Goal: Task Accomplishment & Management: Manage account settings

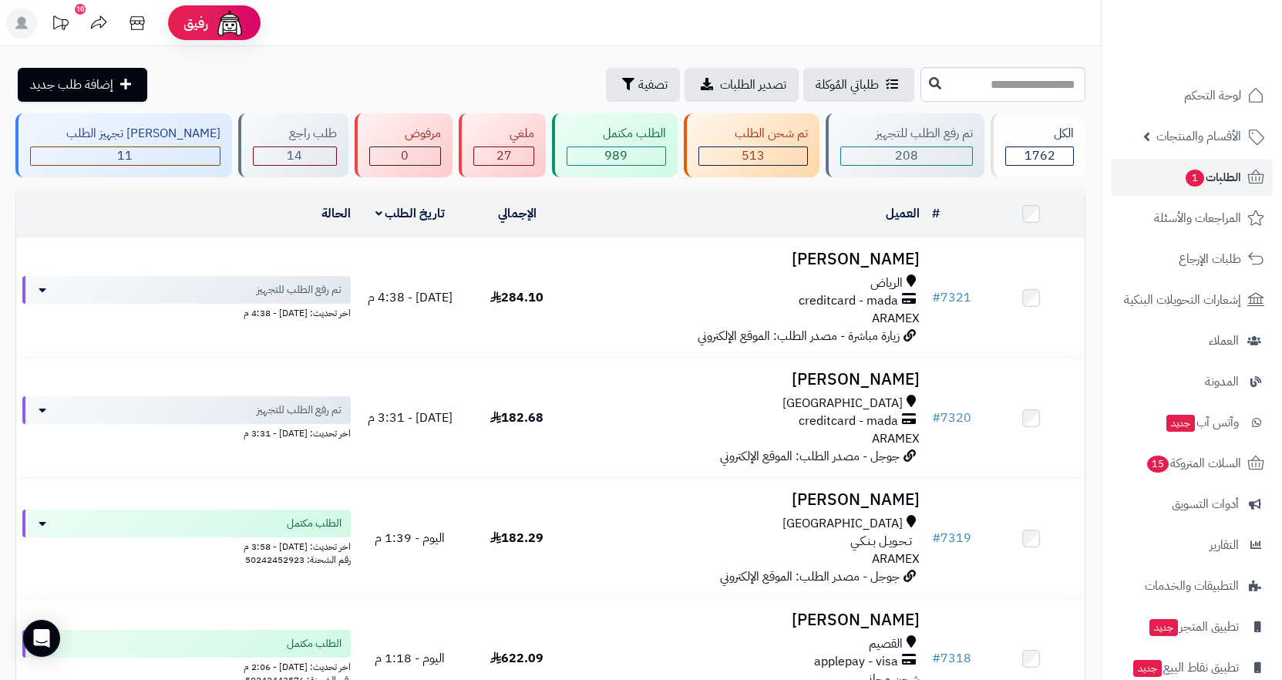
click at [552, 29] on header "رفيق ! 10 الطلبات معالجة مكتمل إرجاع المنتجات العملاء المتواجدون الان 5153 عملا…" at bounding box center [641, 23] width 1282 height 46
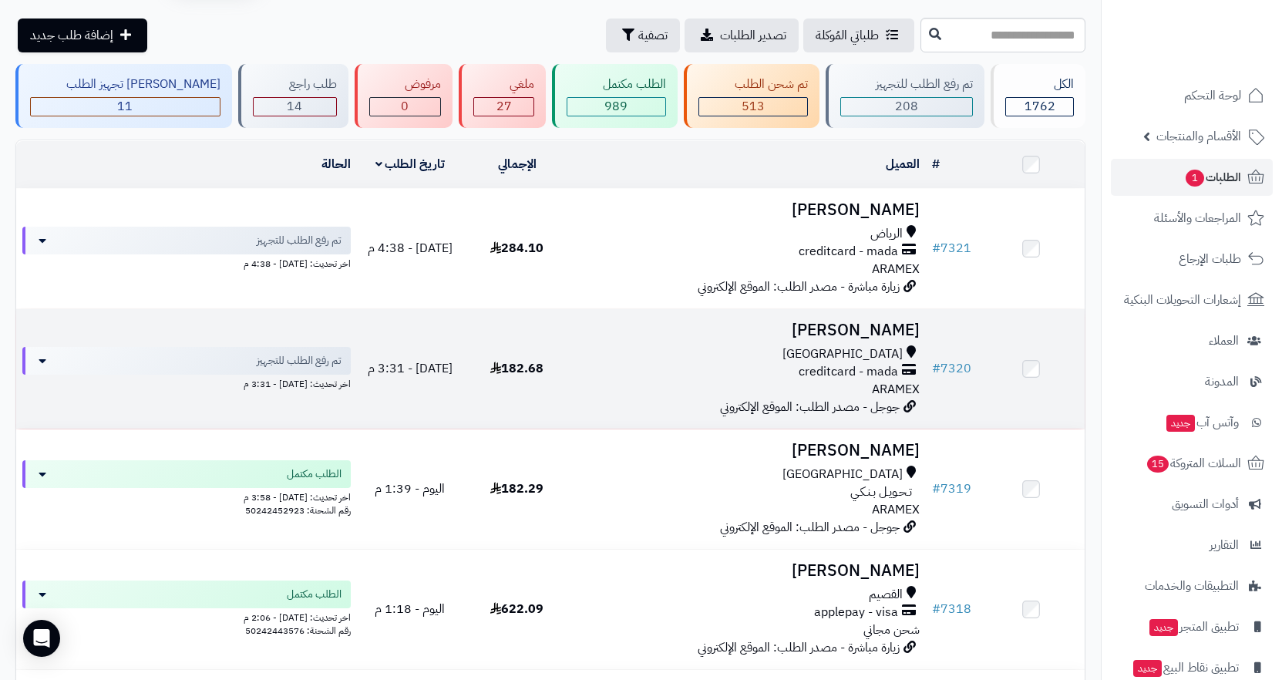
scroll to position [77, 0]
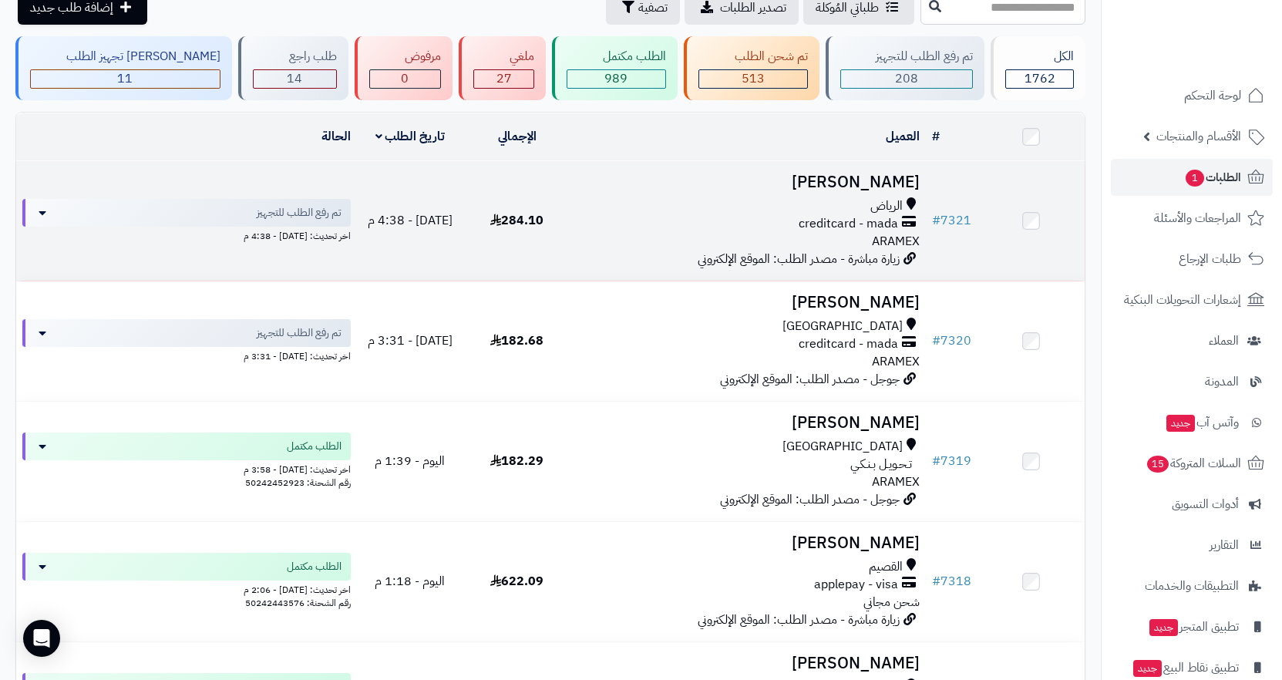
click at [810, 210] on div "الرياض" at bounding box center [749, 206] width 344 height 18
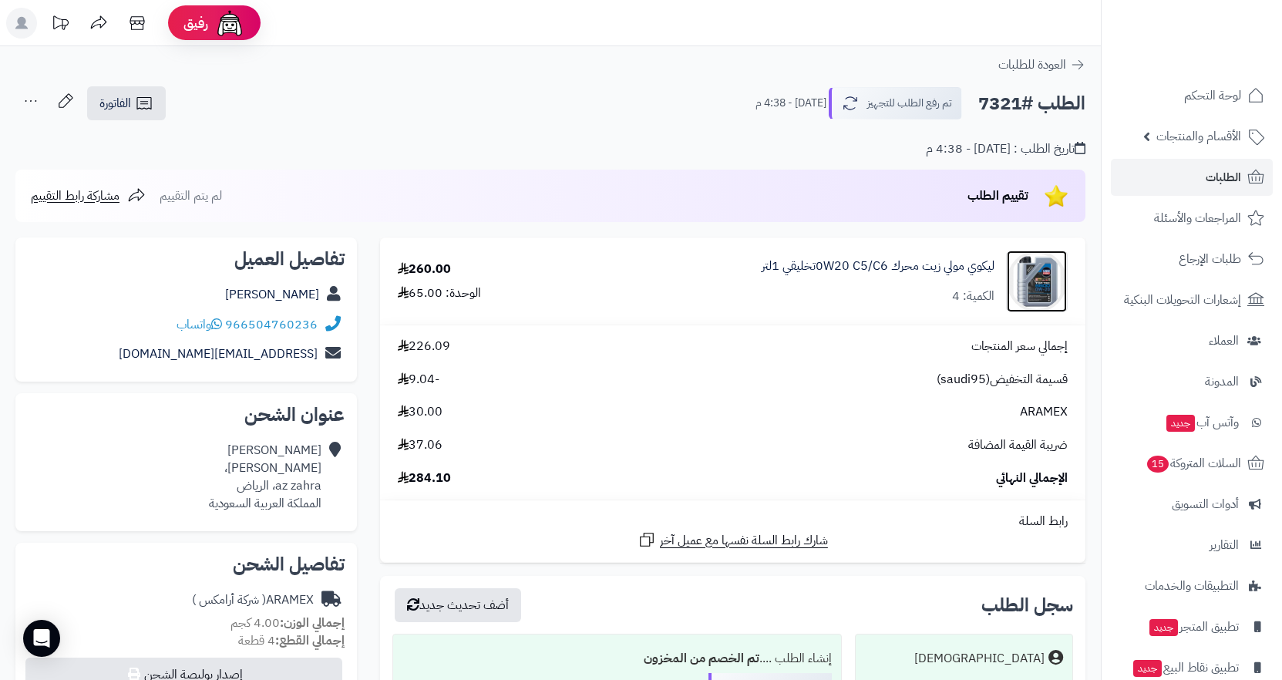
click at [1029, 290] on img at bounding box center [1037, 282] width 60 height 62
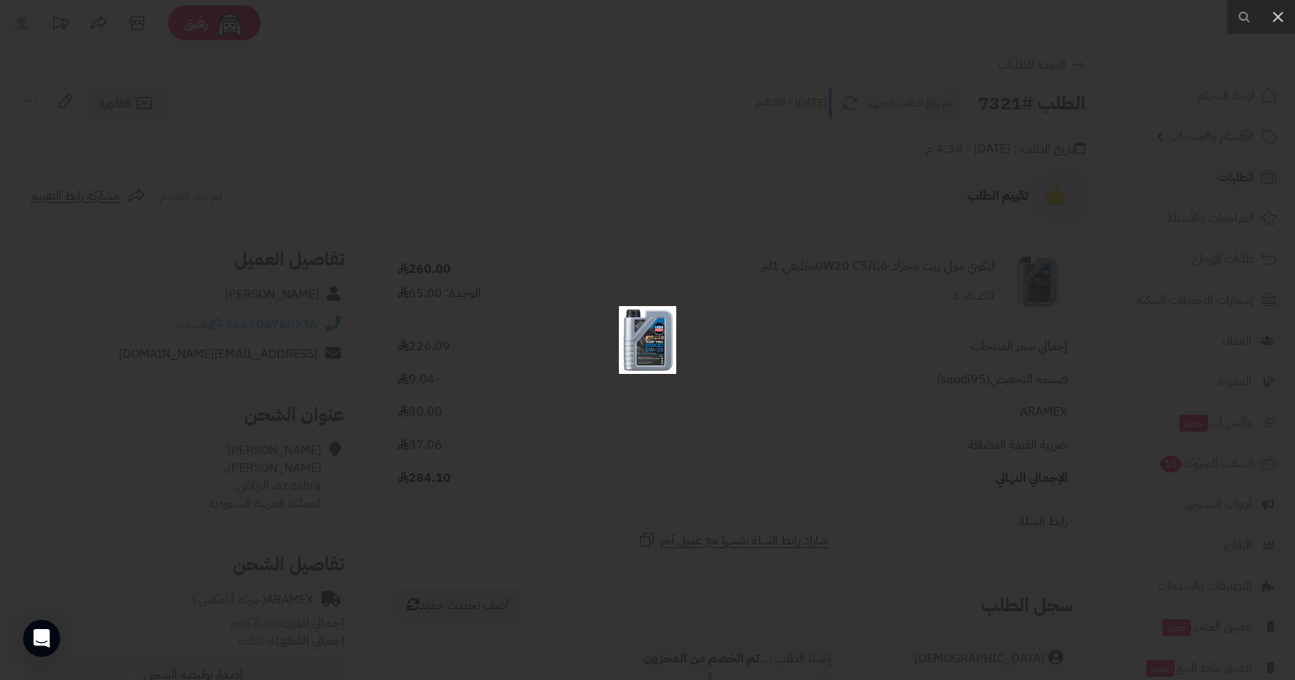
click at [724, 411] on div at bounding box center [647, 340] width 1295 height 680
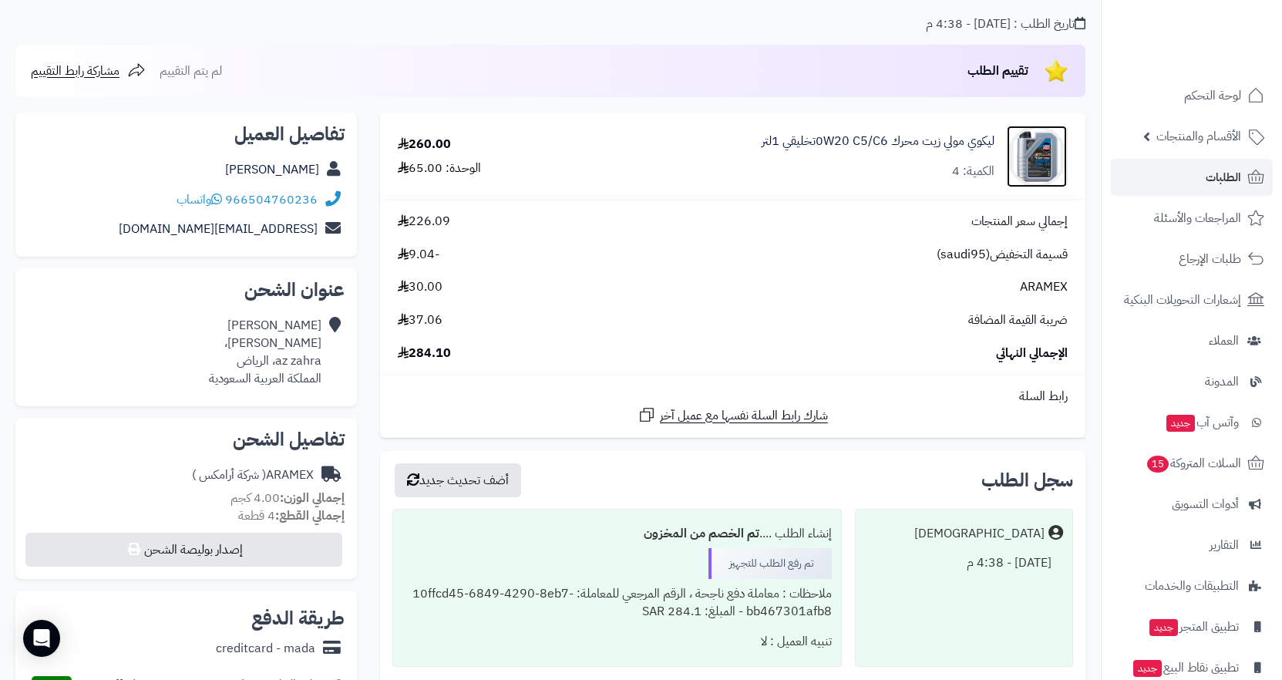
scroll to position [77, 0]
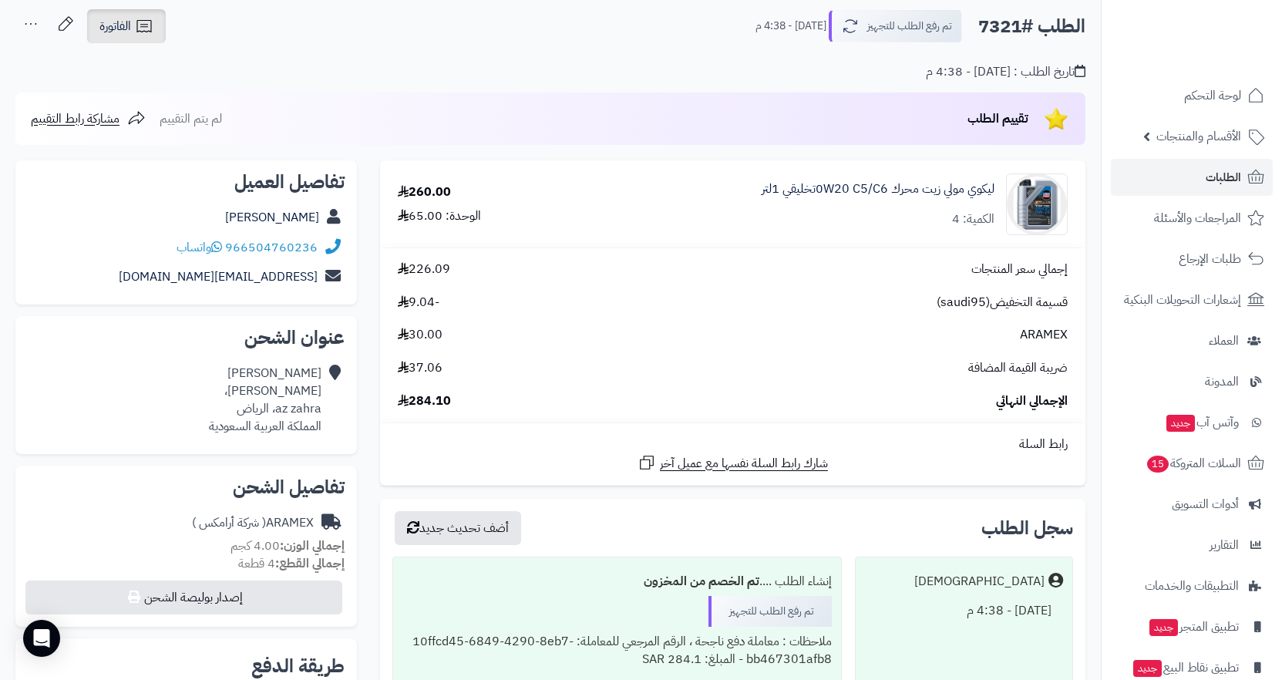
click at [133, 25] on link "الفاتورة" at bounding box center [126, 26] width 79 height 34
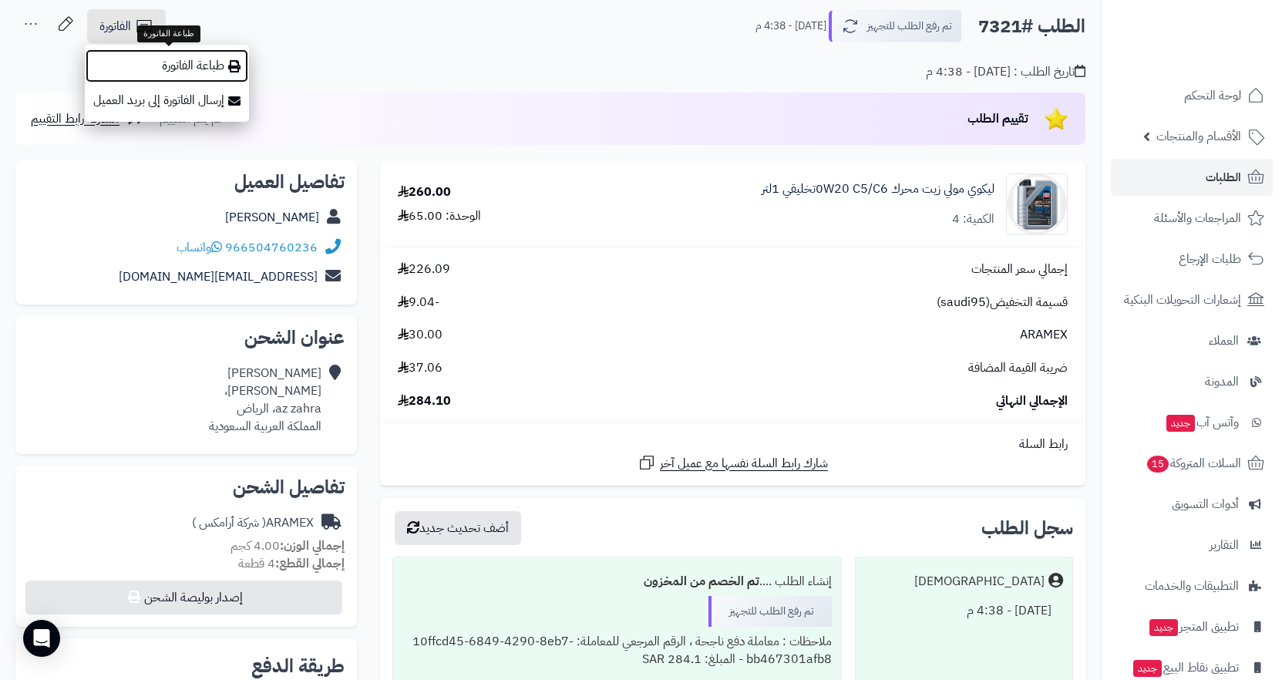
click at [211, 68] on link "طباعة الفاتورة" at bounding box center [167, 66] width 164 height 35
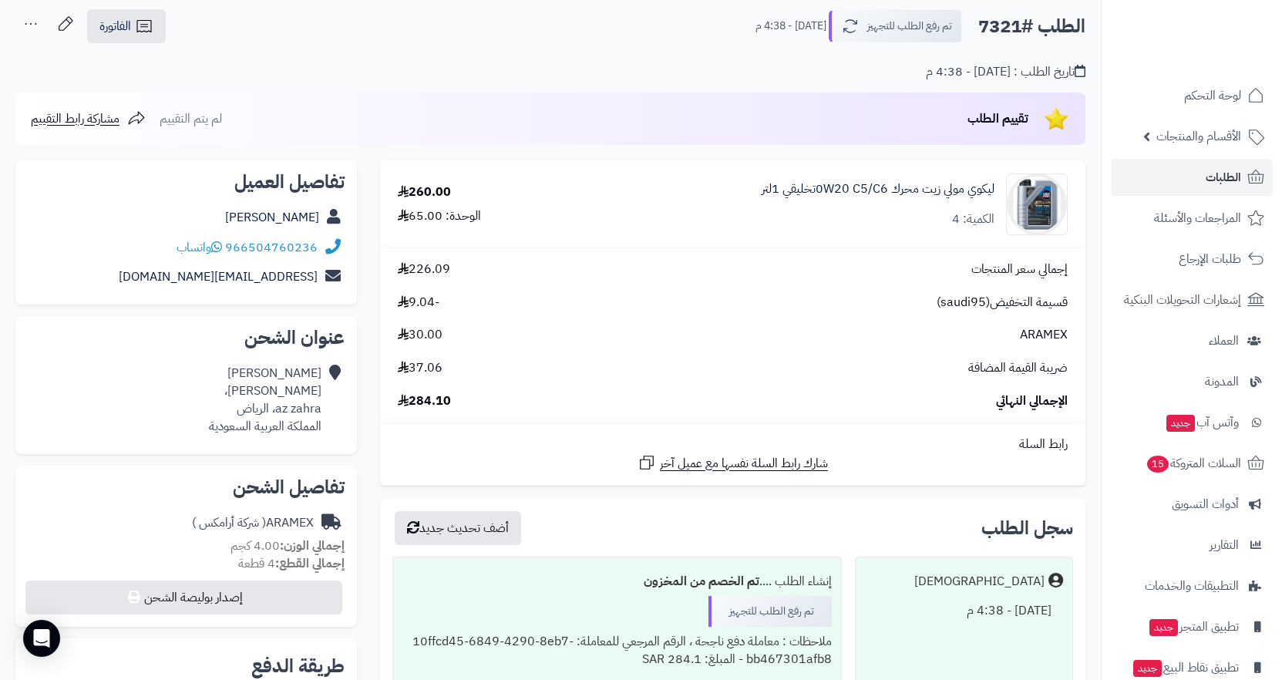
click at [27, 19] on icon at bounding box center [30, 23] width 31 height 31
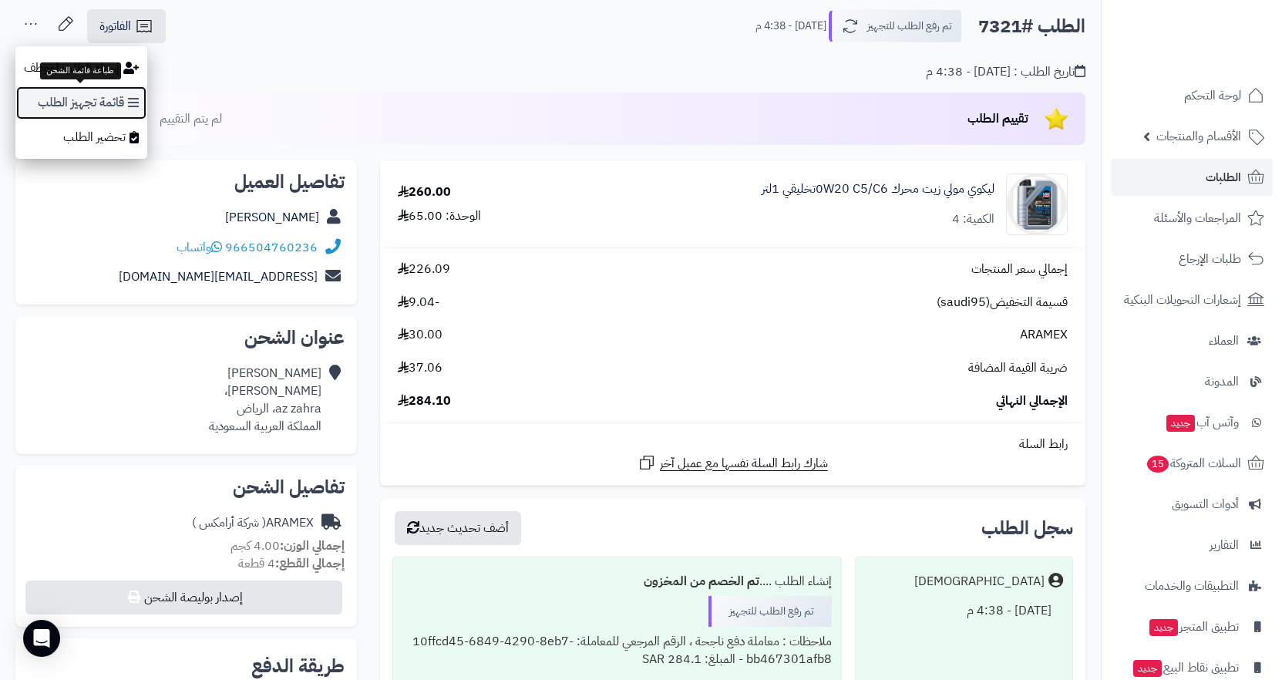
click at [118, 102] on link "قائمة تجهيز الطلب" at bounding box center [81, 103] width 132 height 35
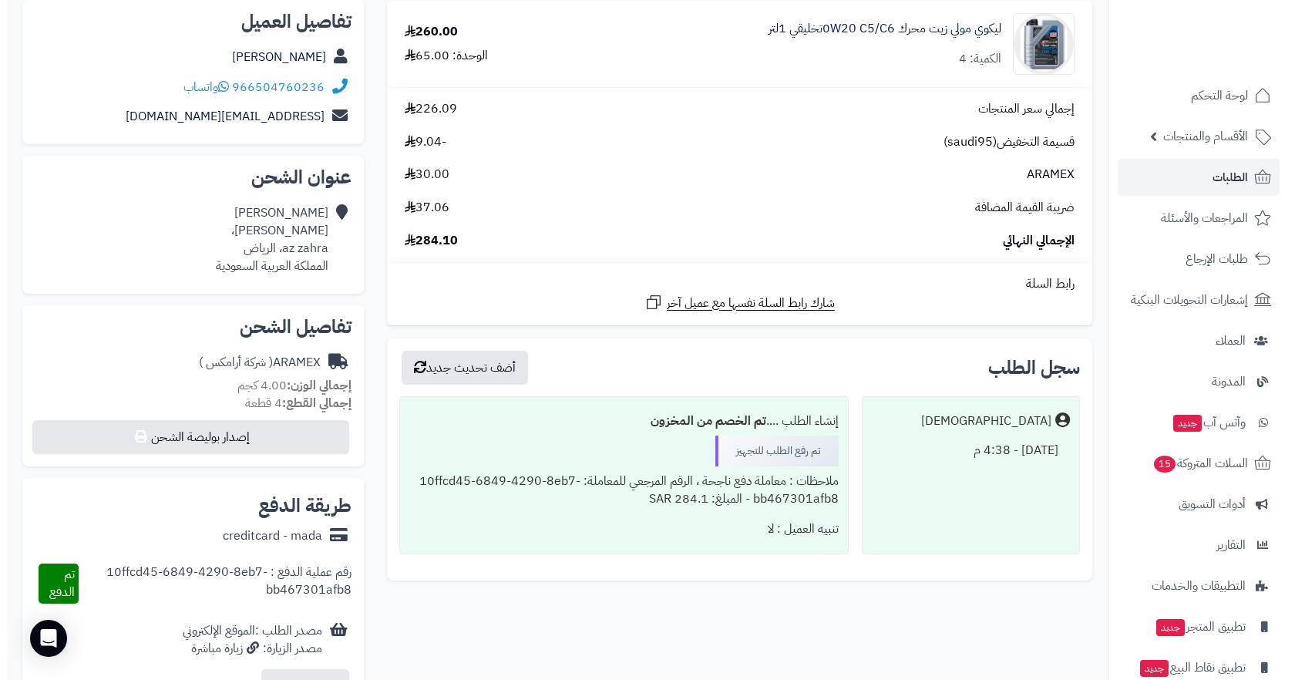
scroll to position [385, 0]
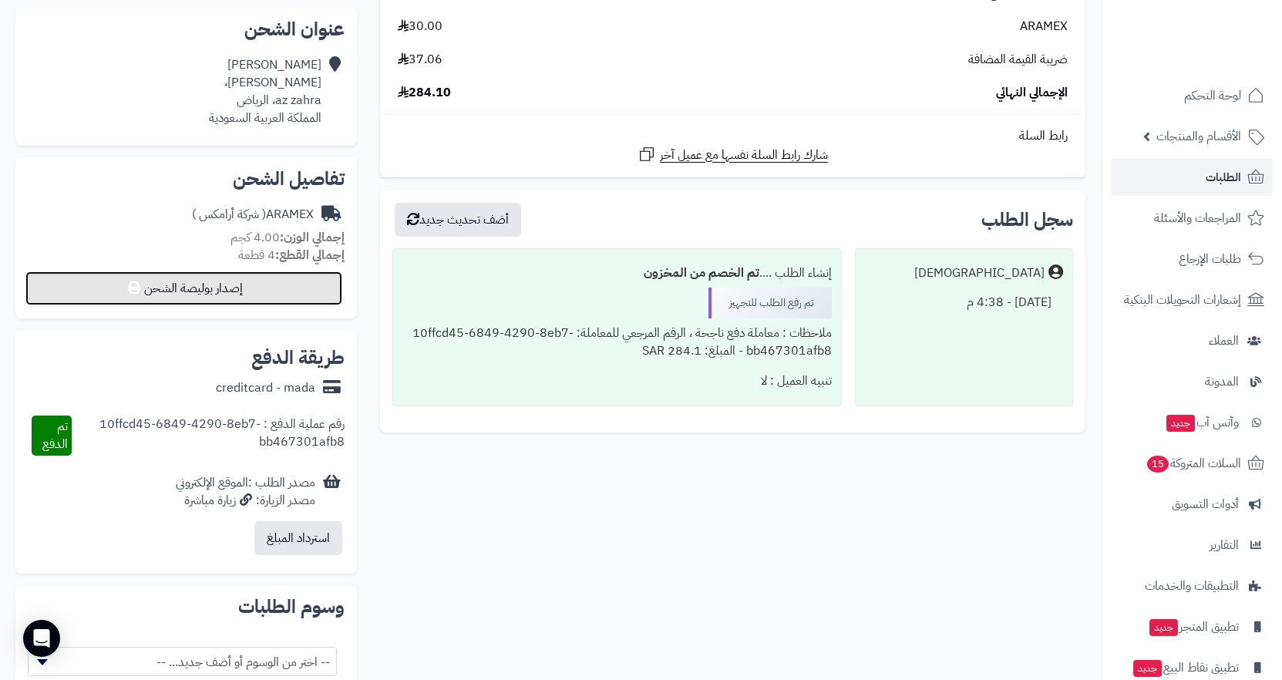
click at [199, 300] on button "إصدار بوليصة الشحن" at bounding box center [183, 288] width 317 height 34
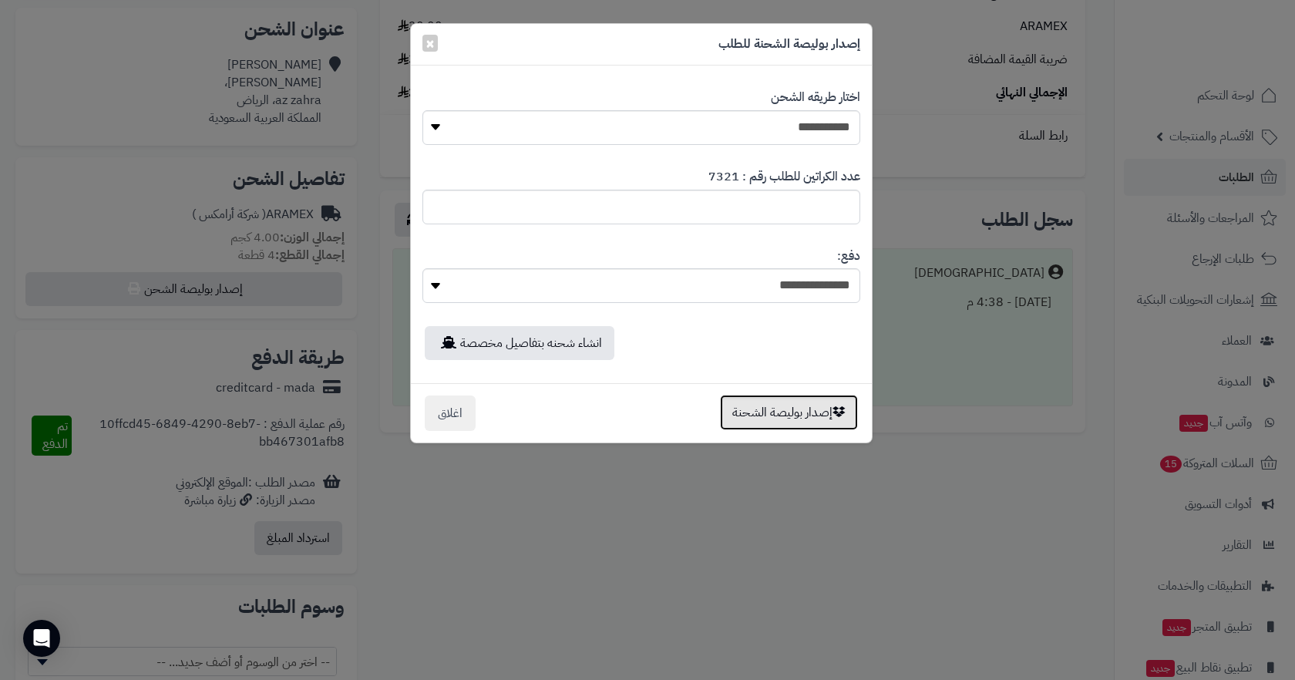
click at [768, 418] on button "إصدار بوليصة الشحنة" at bounding box center [789, 412] width 138 height 35
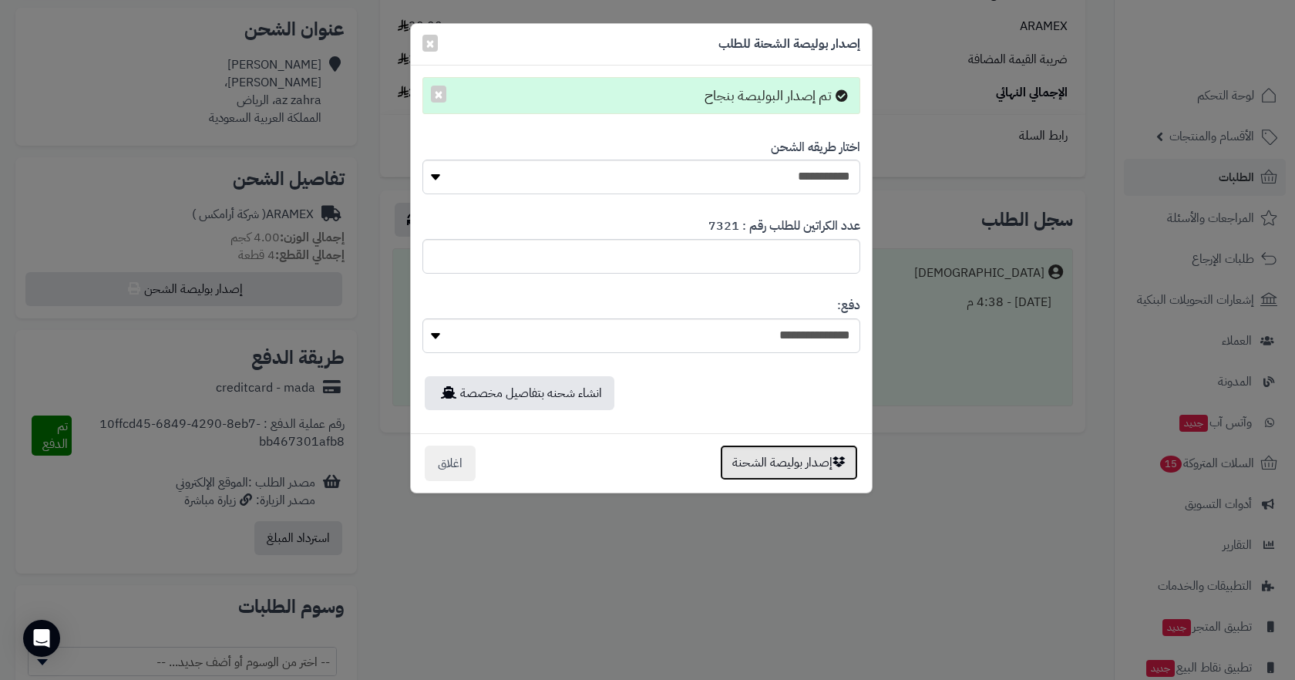
click at [792, 471] on button "إصدار بوليصة الشحنة" at bounding box center [789, 462] width 138 height 35
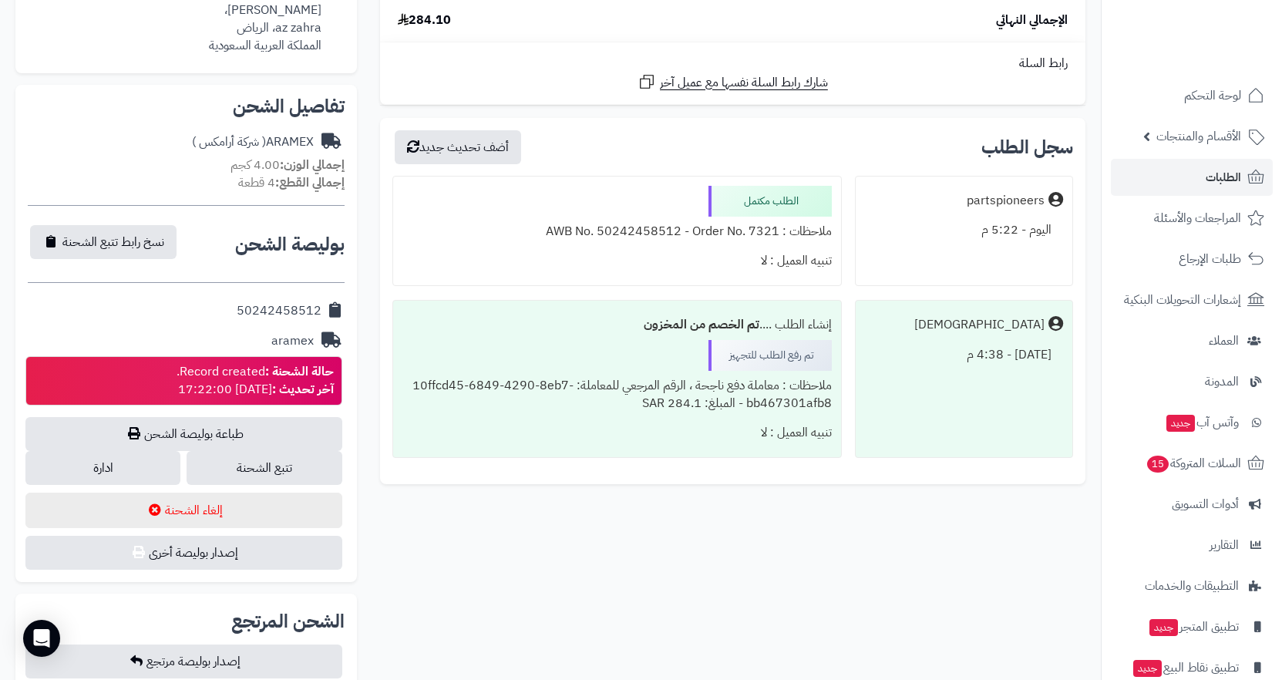
scroll to position [540, 0]
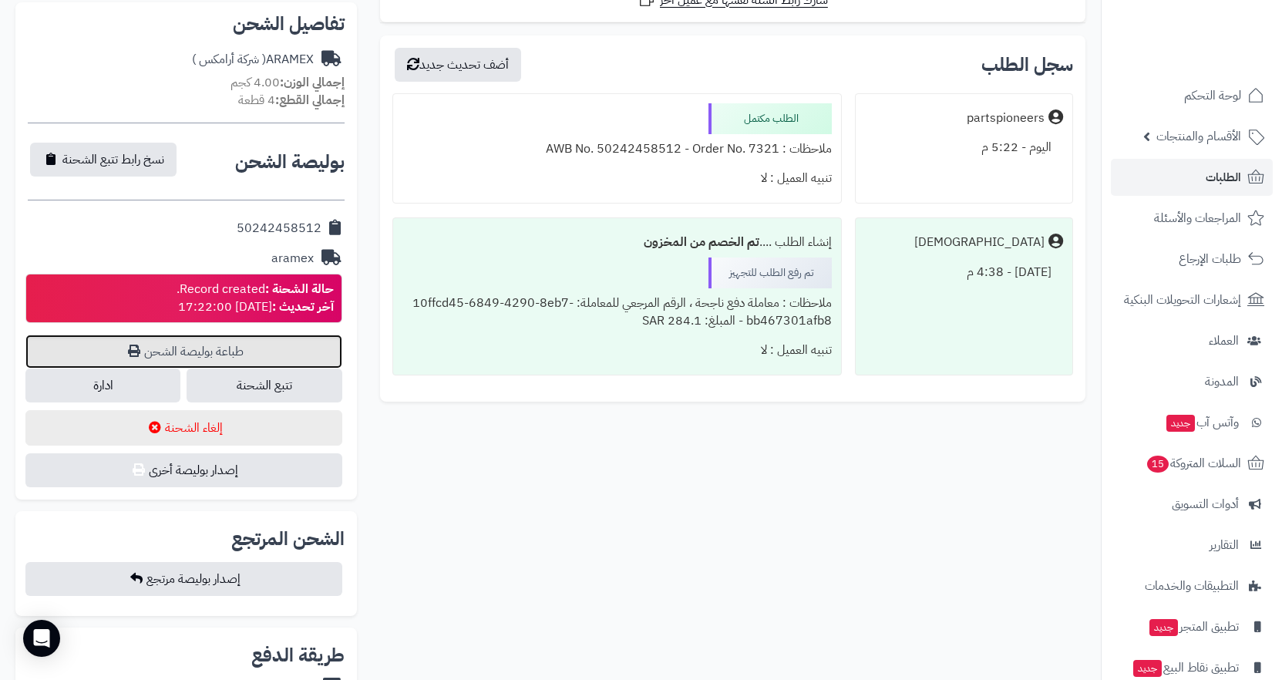
click at [191, 344] on link "طباعة بوليصة الشحن" at bounding box center [183, 352] width 317 height 34
click at [213, 362] on link "طباعة بوليصة الشحن" at bounding box center [183, 352] width 317 height 34
